Goal: Answer question/provide support: Share knowledge or assist other users

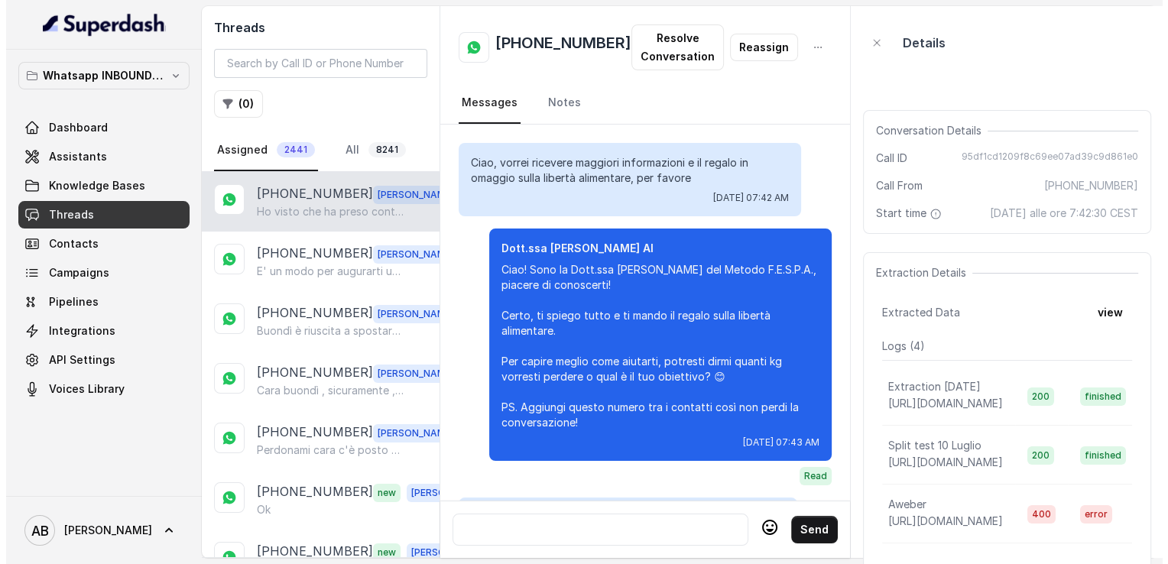
scroll to position [3024, 0]
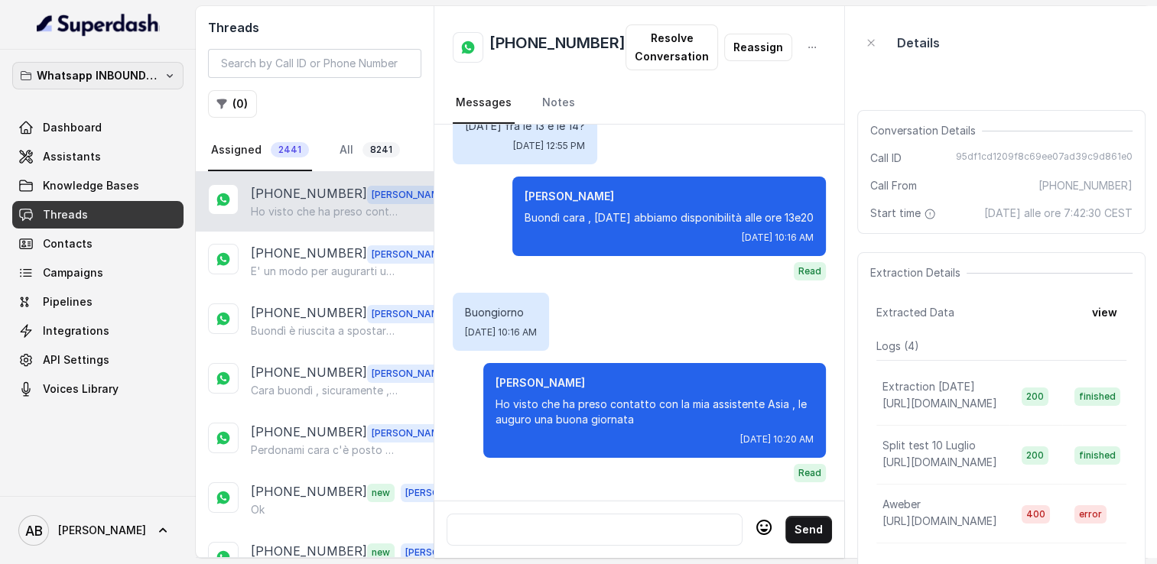
click at [163, 67] on button "Whatsapp INBOUND Workspace" at bounding box center [97, 76] width 171 height 28
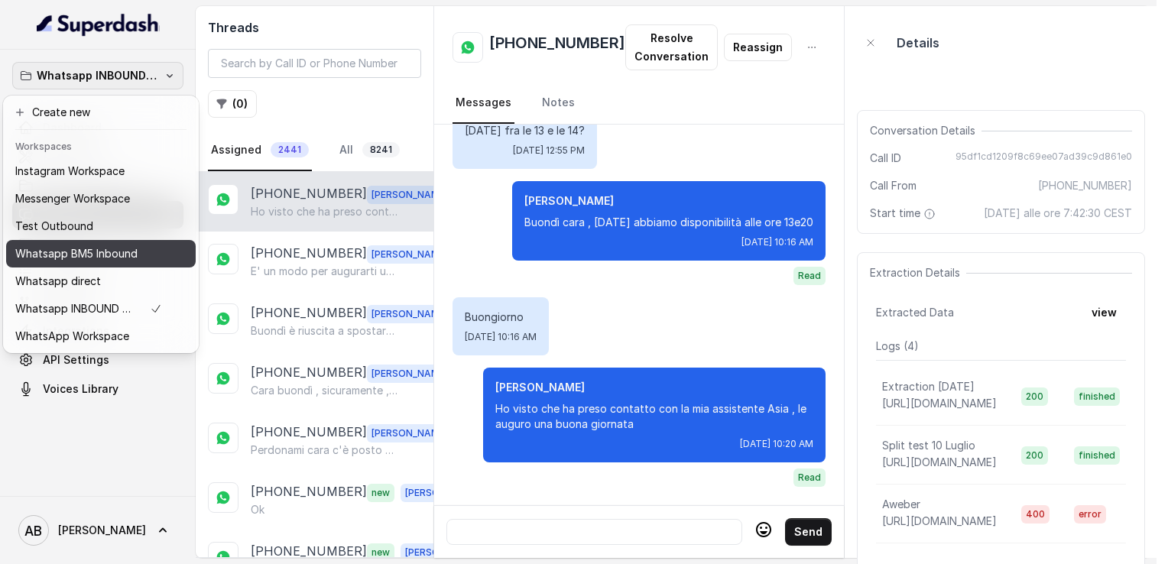
click at [106, 245] on p "Whatsapp BM5 Inbound" at bounding box center [76, 254] width 122 height 18
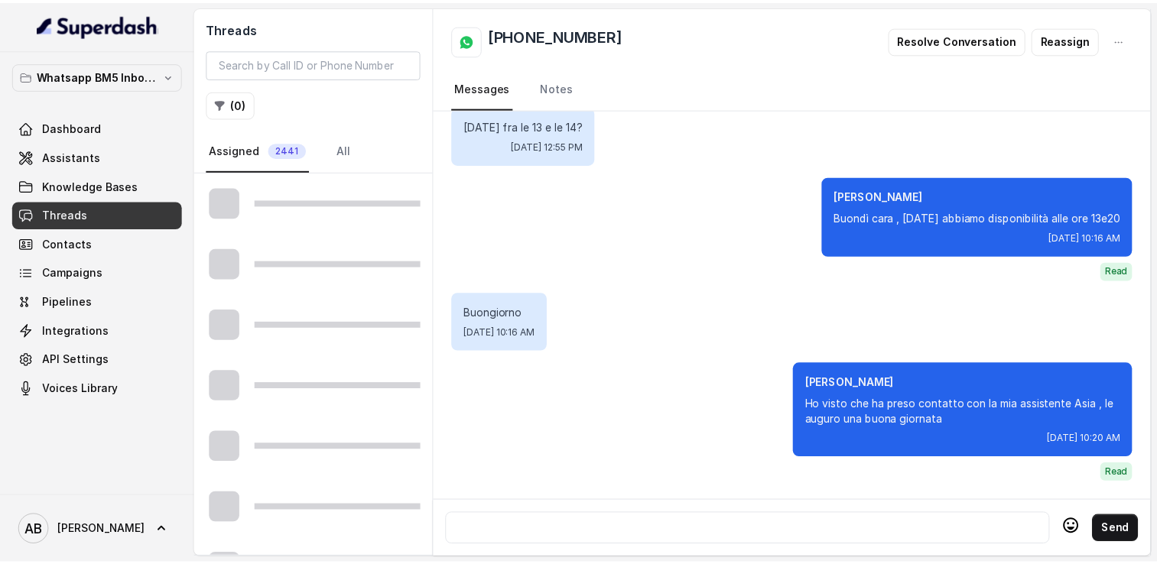
scroll to position [2838, 0]
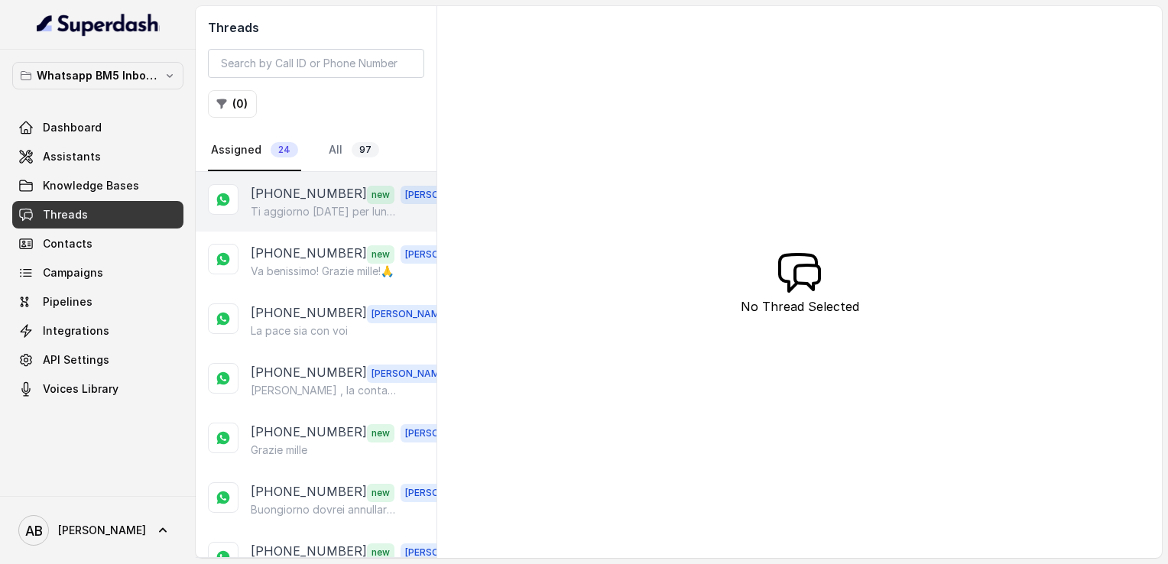
click at [294, 208] on p "Ti aggiorno [DATE] per lunedì" at bounding box center [324, 211] width 147 height 15
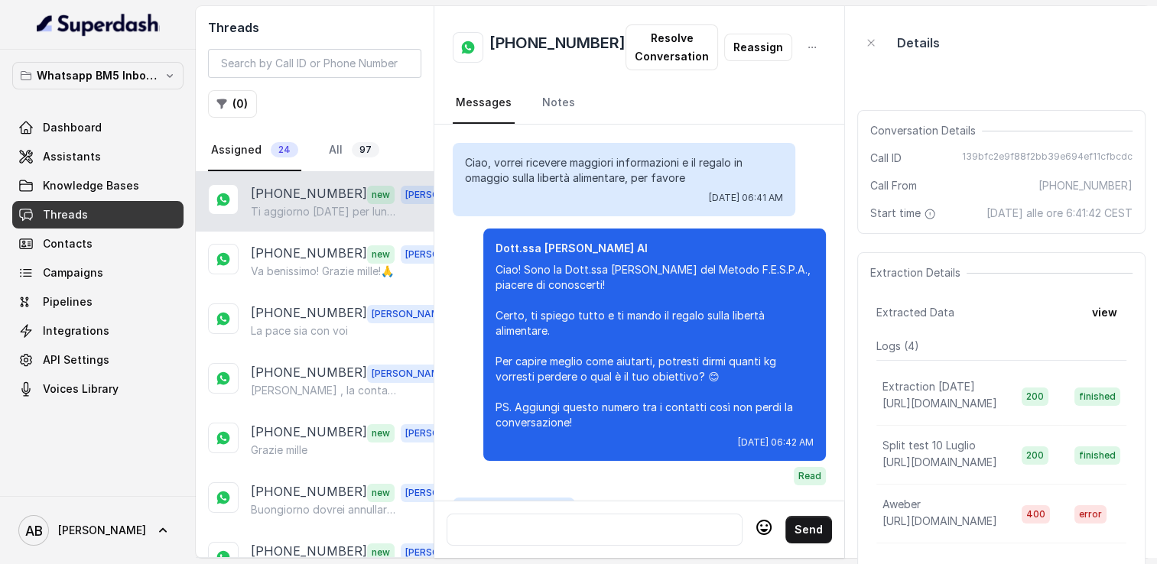
scroll to position [1767, 0]
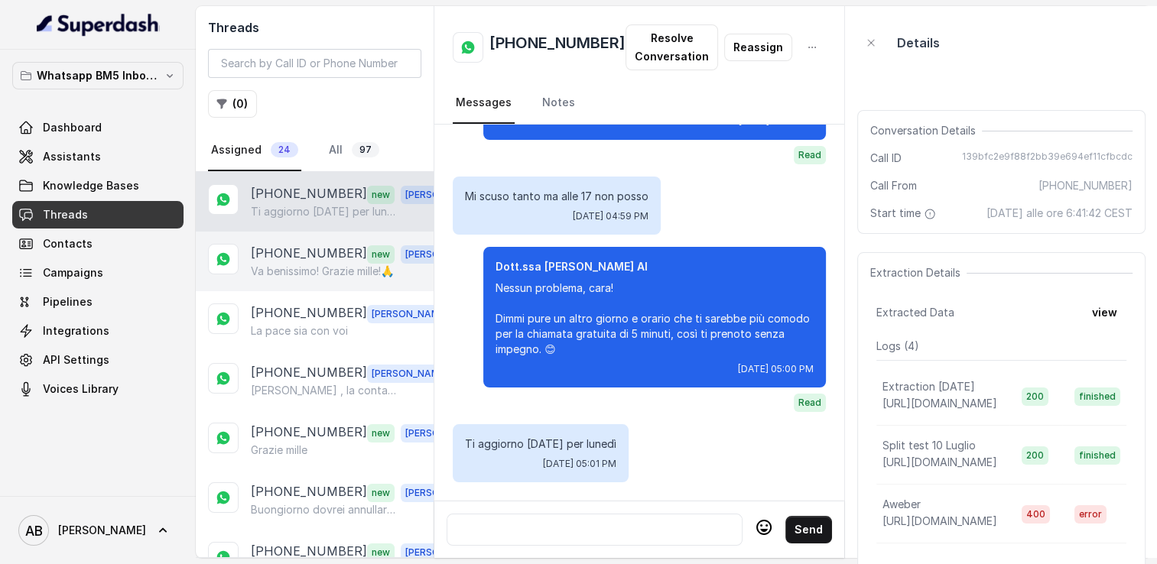
click at [297, 276] on p "Va benissimo! Grazie mille!🙏" at bounding box center [322, 271] width 143 height 15
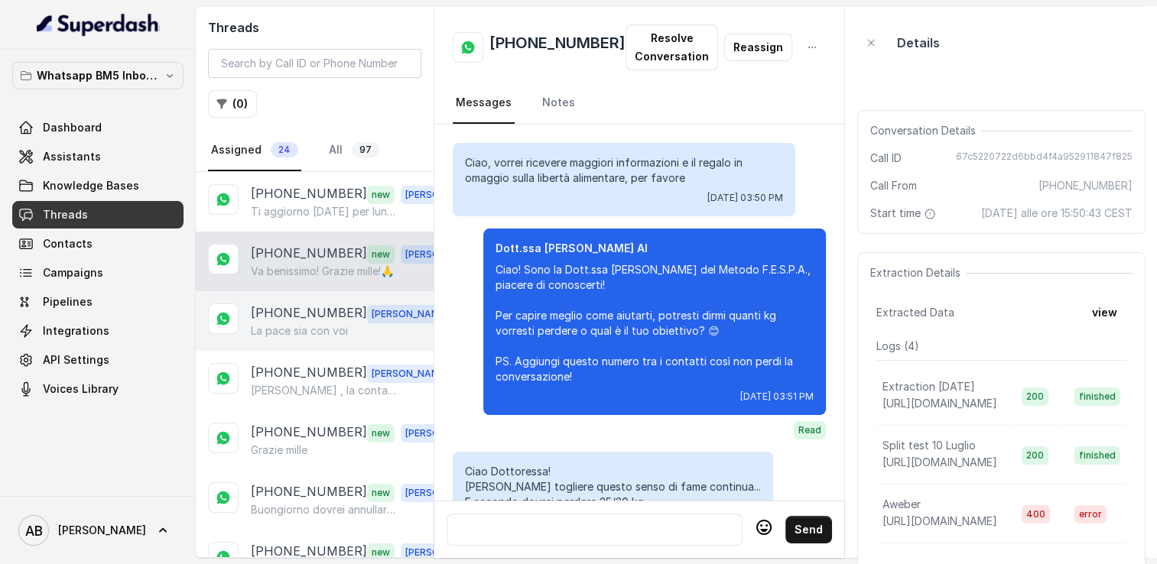
scroll to position [1394, 0]
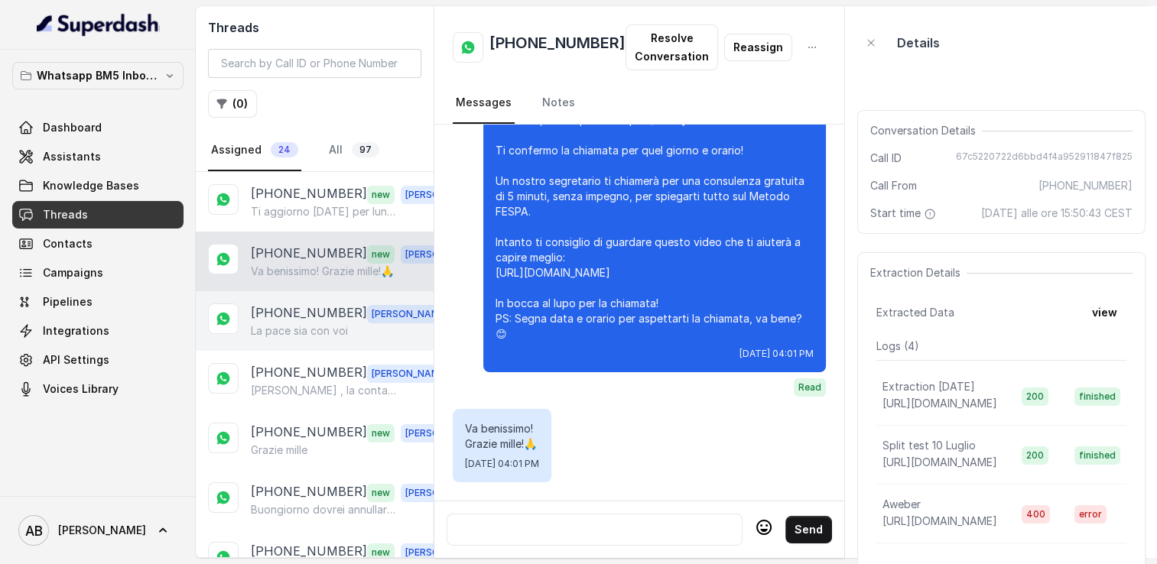
click at [302, 311] on p "[PHONE_NUMBER]" at bounding box center [309, 313] width 116 height 20
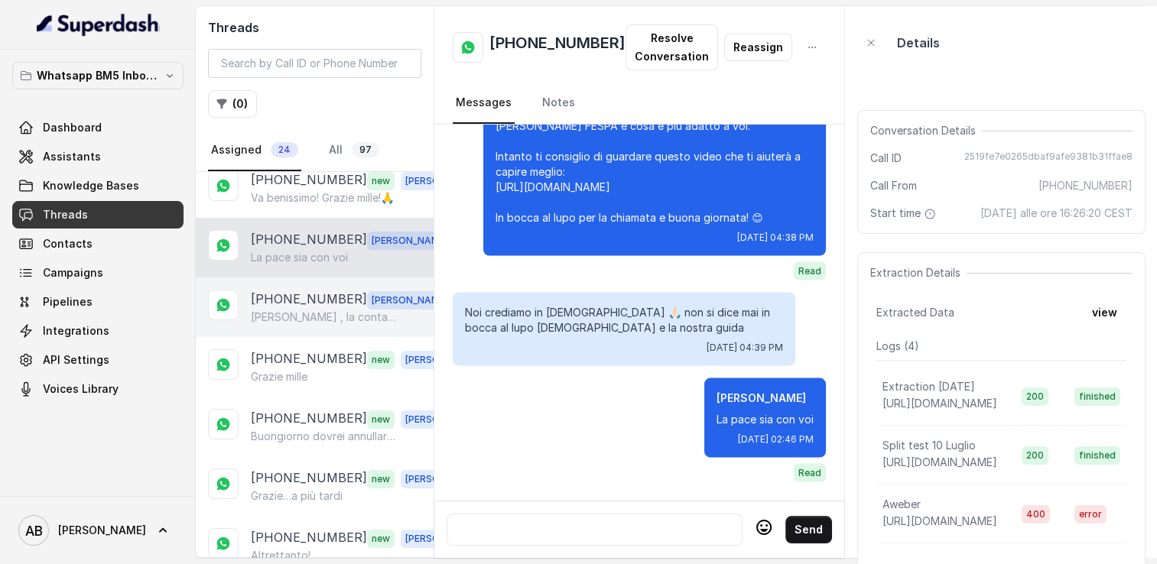
scroll to position [76, 0]
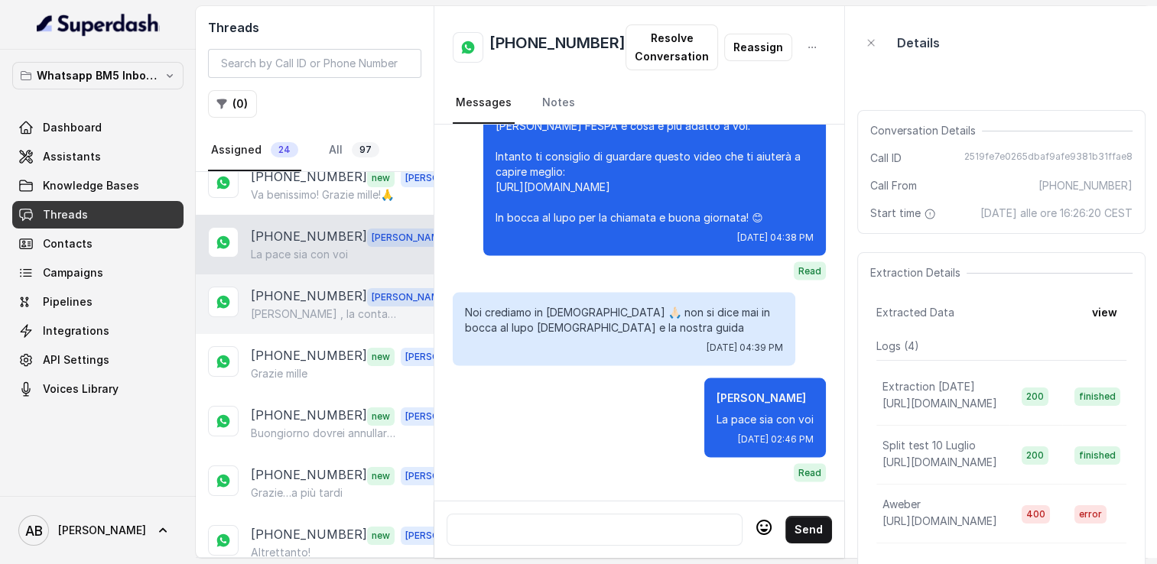
click at [306, 323] on div "[PHONE_NUMBER] [PERSON_NAME] , la contatta il mio assistente [PERSON_NAME]" at bounding box center [315, 304] width 238 height 60
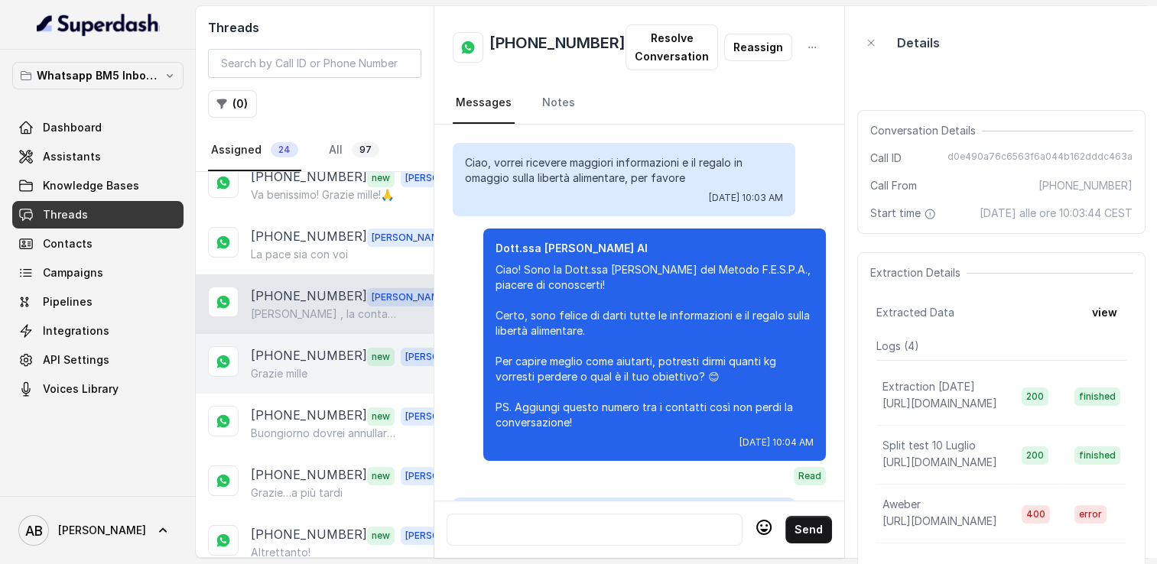
scroll to position [2623, 0]
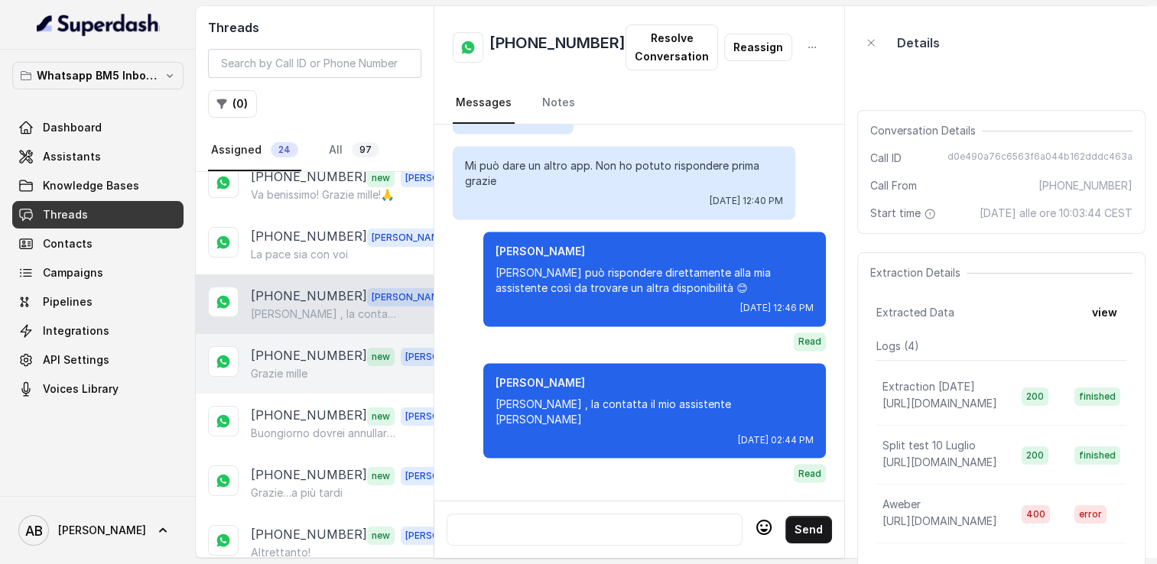
click at [309, 356] on p "[PHONE_NUMBER]" at bounding box center [309, 356] width 116 height 20
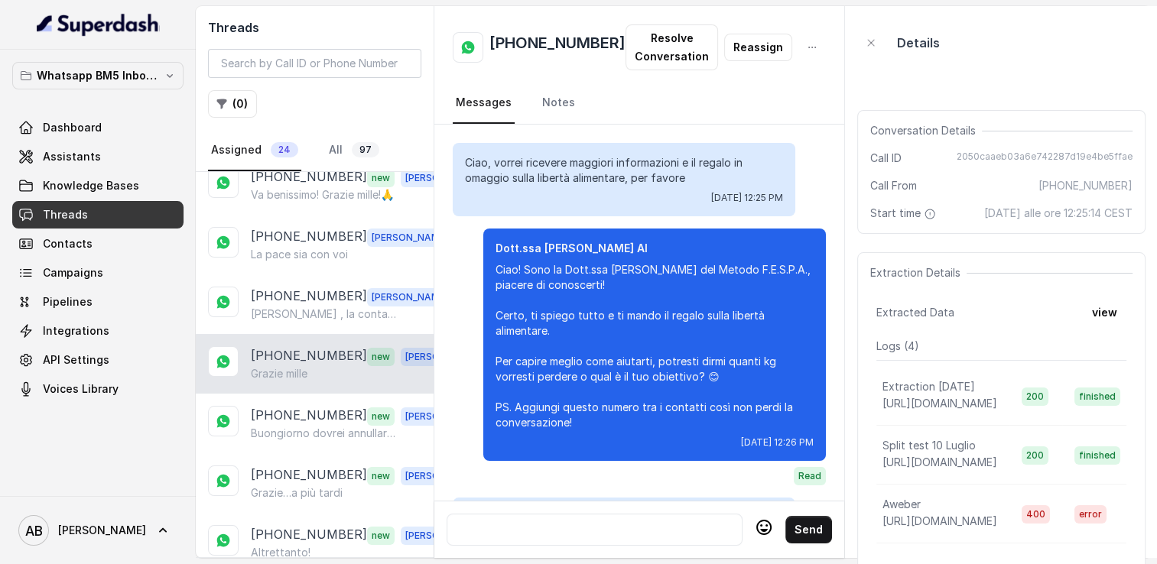
scroll to position [2202, 0]
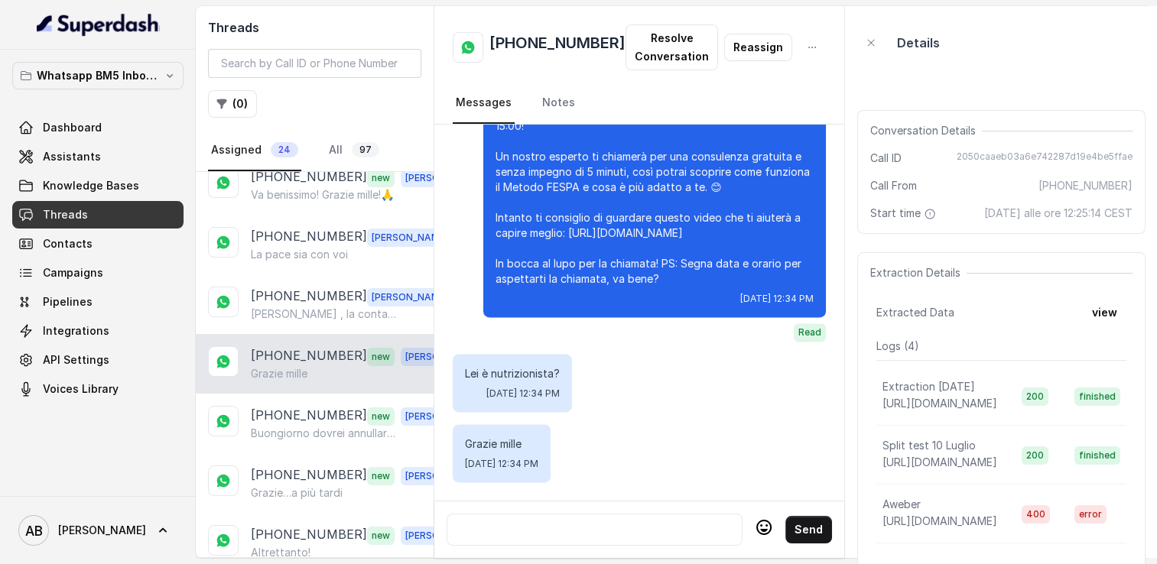
click at [316, 381] on div "[PHONE_NUMBER] new [PERSON_NAME]" at bounding box center [315, 364] width 238 height 60
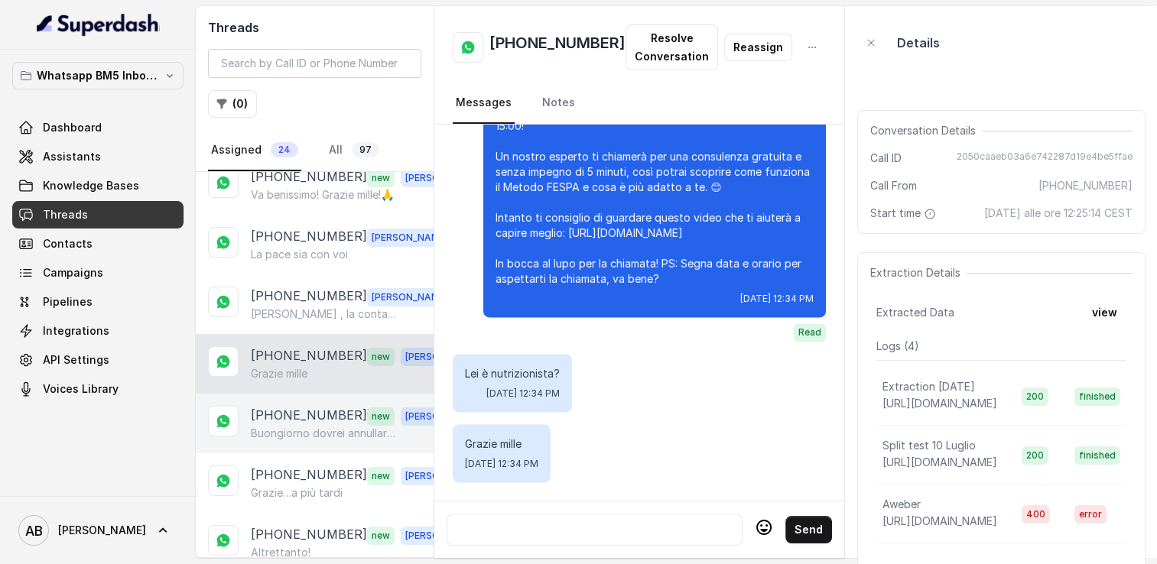
click at [329, 439] on div "[PHONE_NUMBER] new [PERSON_NAME] dovrei annullare la chiamata di [DATE] pomerig…" at bounding box center [315, 424] width 238 height 60
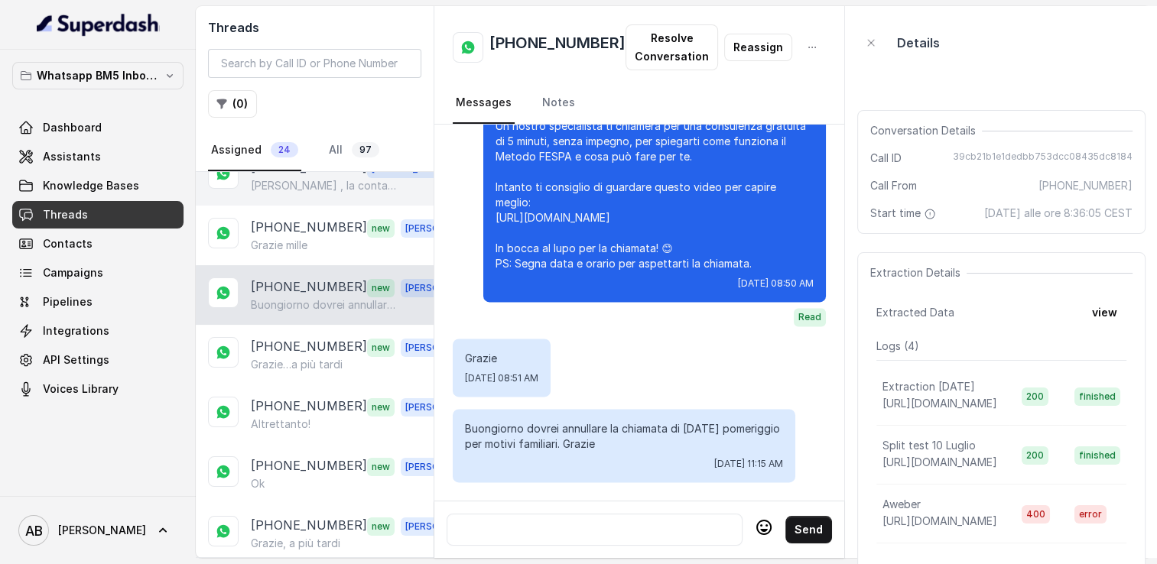
scroll to position [306, 0]
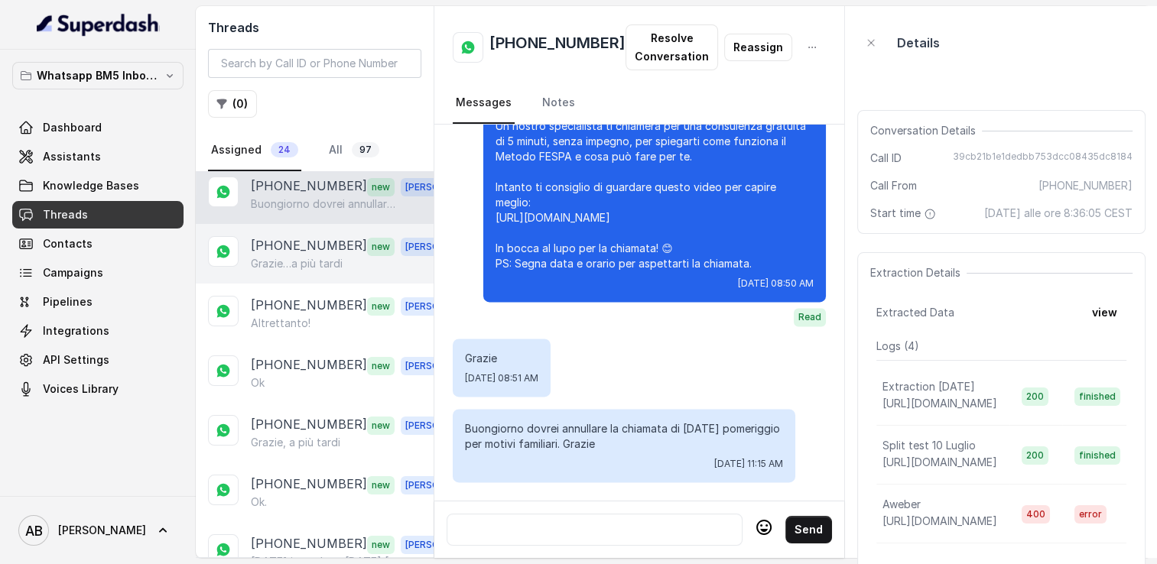
click at [287, 243] on p "[PHONE_NUMBER]" at bounding box center [309, 246] width 116 height 20
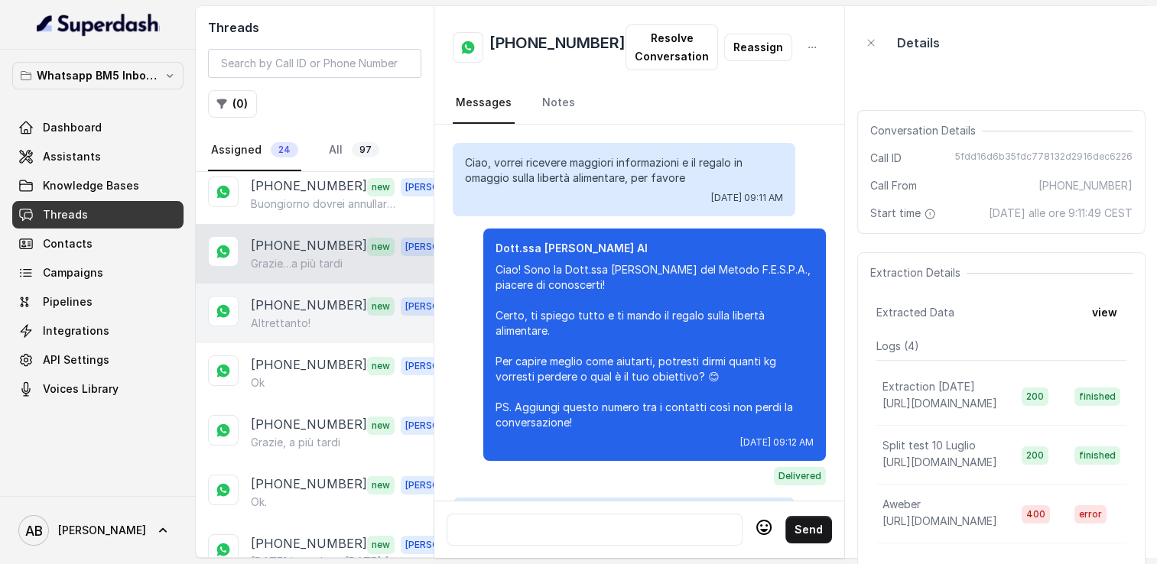
scroll to position [1929, 0]
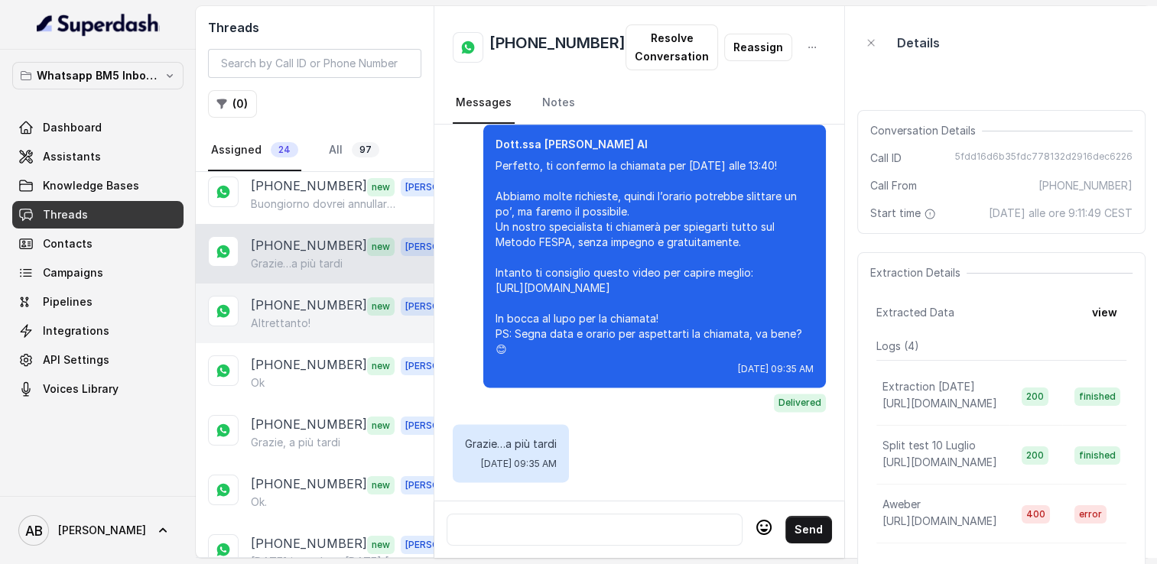
click at [297, 304] on p "[PHONE_NUMBER]" at bounding box center [309, 306] width 116 height 20
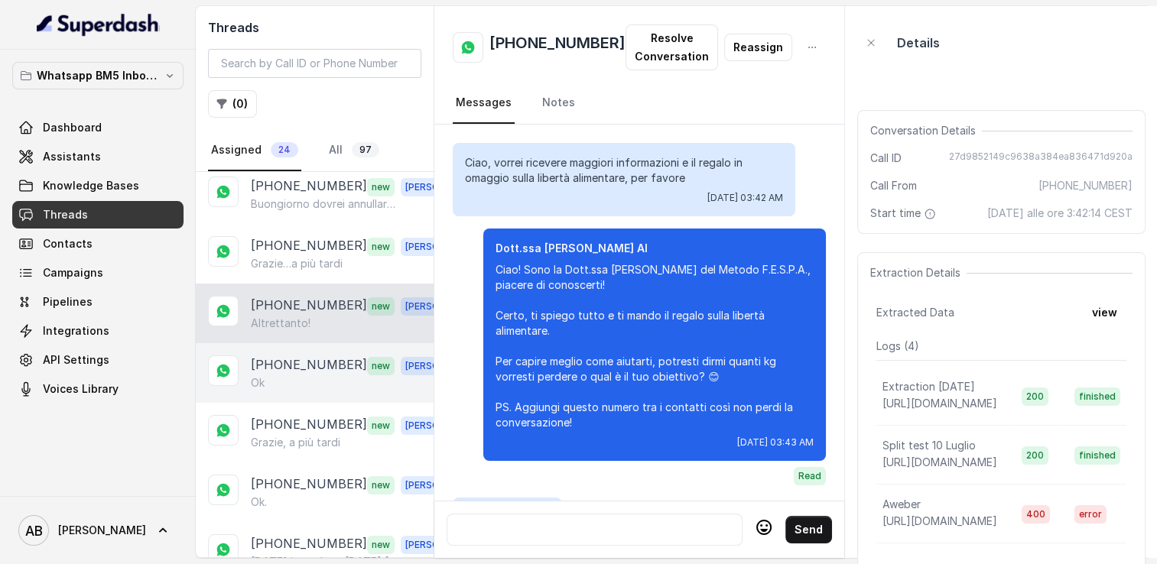
scroll to position [1749, 0]
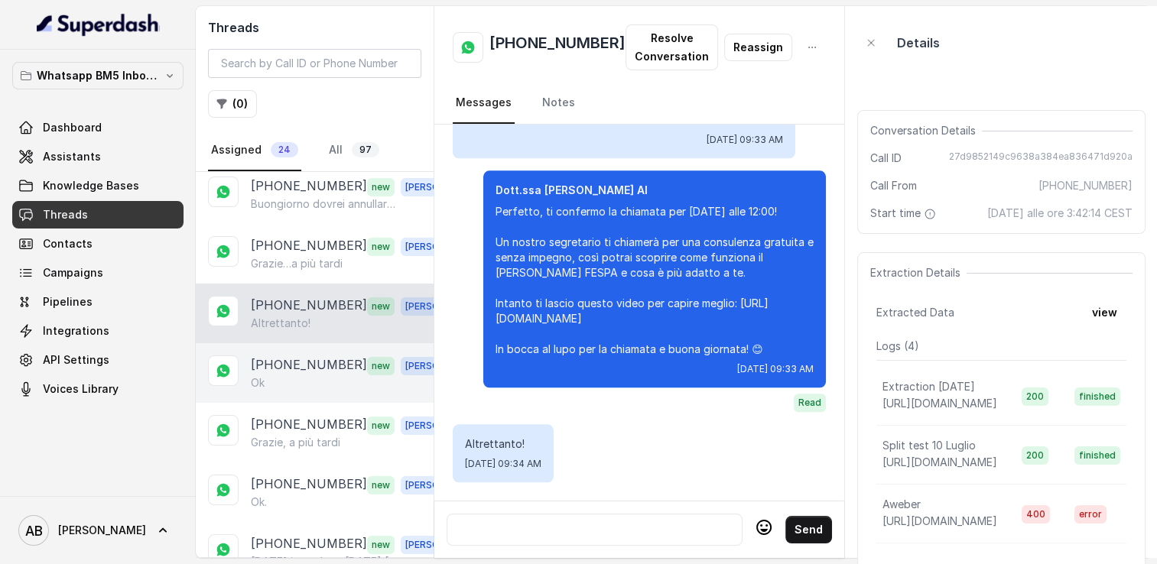
click at [305, 360] on p "[PHONE_NUMBER]" at bounding box center [309, 365] width 116 height 20
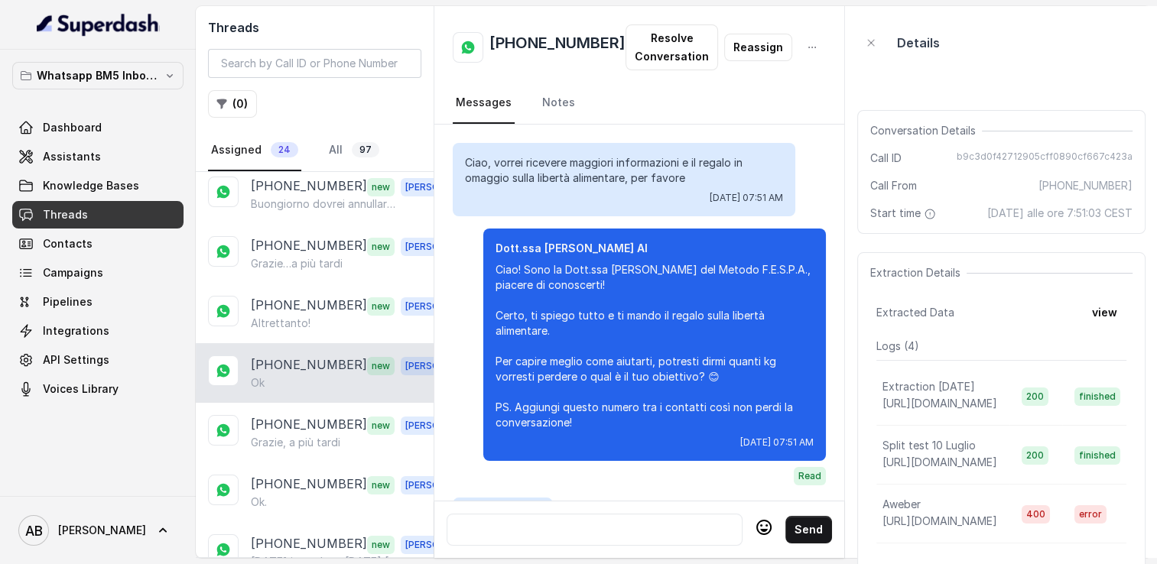
scroll to position [2049, 0]
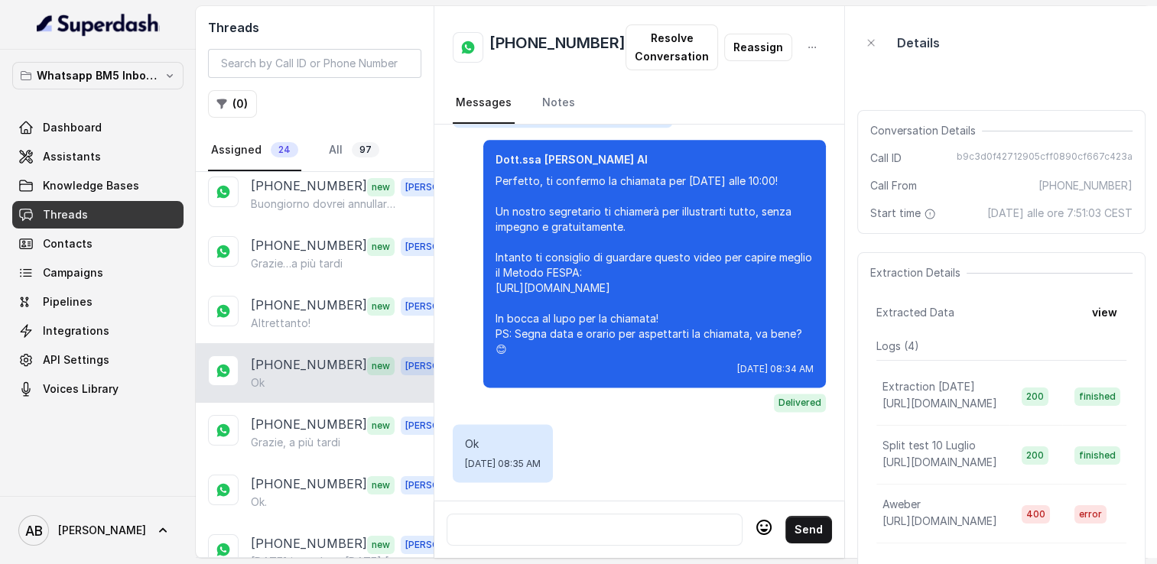
click at [312, 385] on div "[PHONE_NUMBER] new [PERSON_NAME]" at bounding box center [315, 373] width 238 height 60
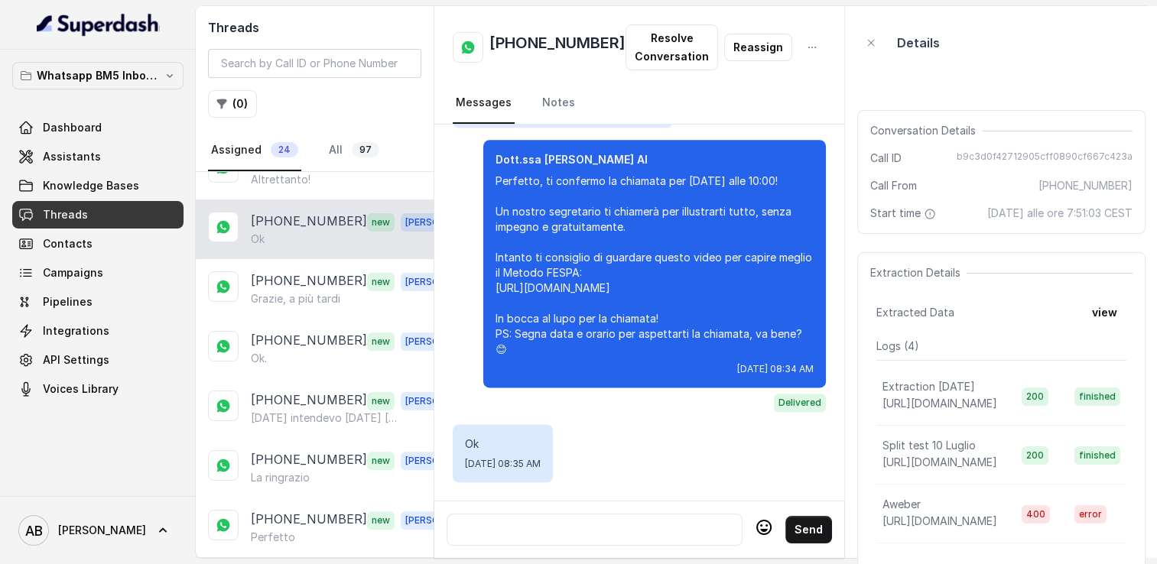
scroll to position [459, 0]
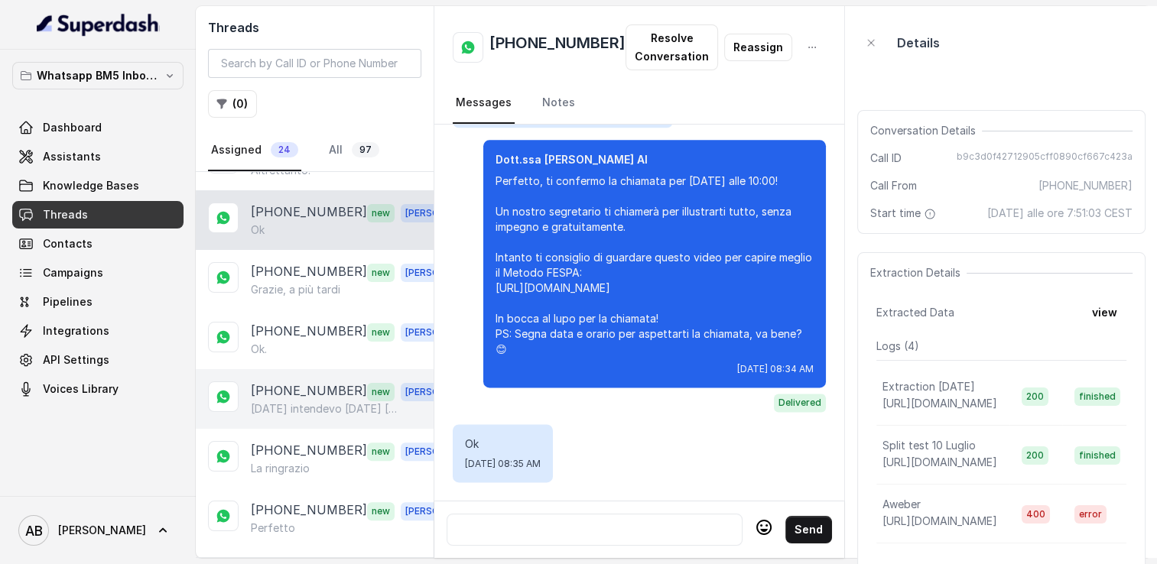
click at [309, 369] on div "[PHONE_NUMBER] new [PERSON_NAME][DATE] intendevo [DATE] [DATE]" at bounding box center [315, 399] width 238 height 60
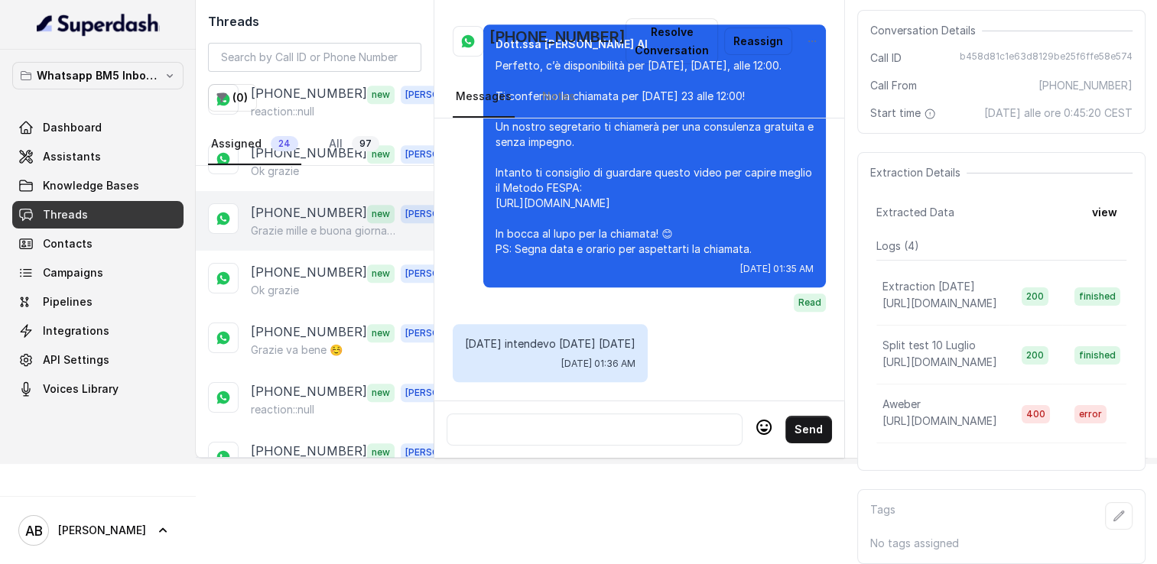
scroll to position [1029, 0]
